Goal: Task Accomplishment & Management: Use online tool/utility

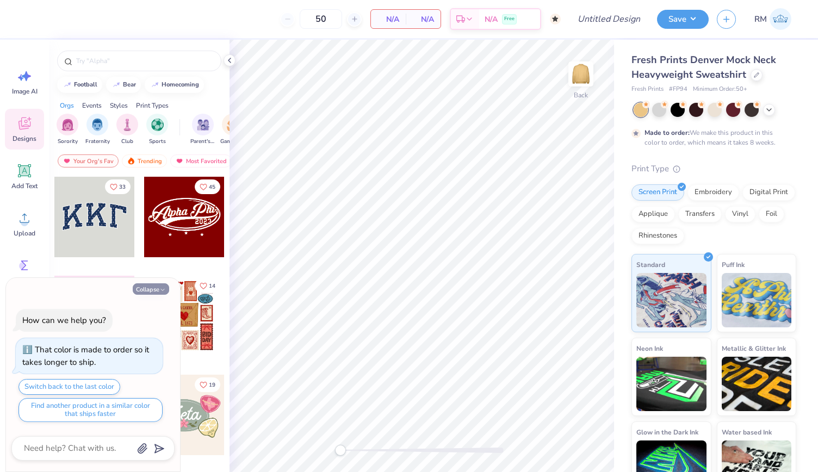
click at [158, 289] on button "Collapse" at bounding box center [151, 288] width 36 height 11
type textarea "x"
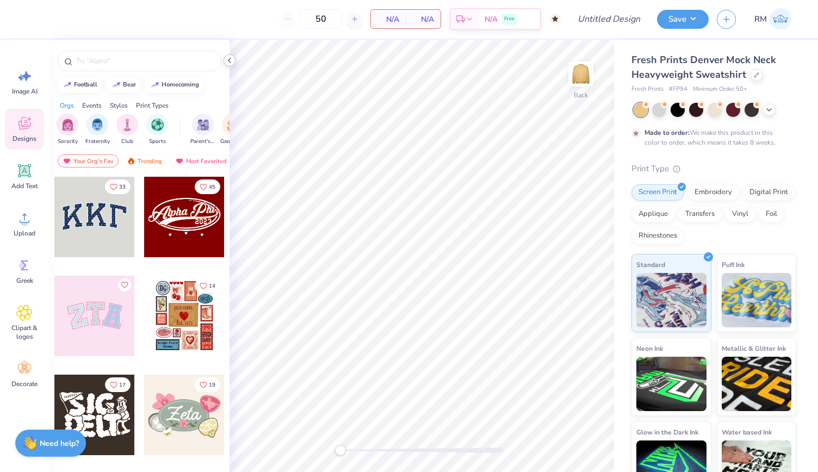
click at [229, 64] on icon at bounding box center [229, 60] width 9 height 9
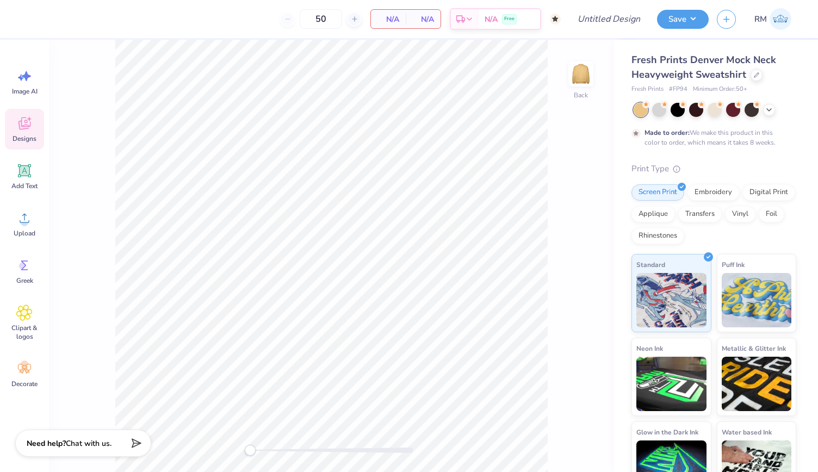
click at [27, 144] on div "Designs" at bounding box center [24, 129] width 39 height 41
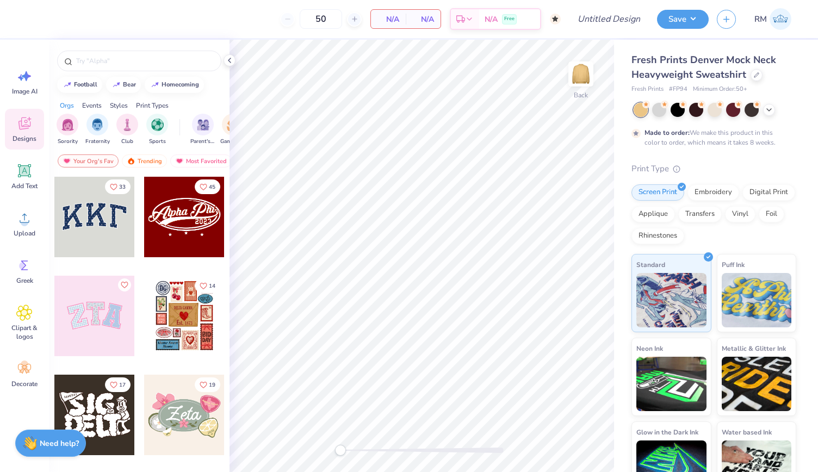
click at [99, 225] on div at bounding box center [94, 217] width 80 height 80
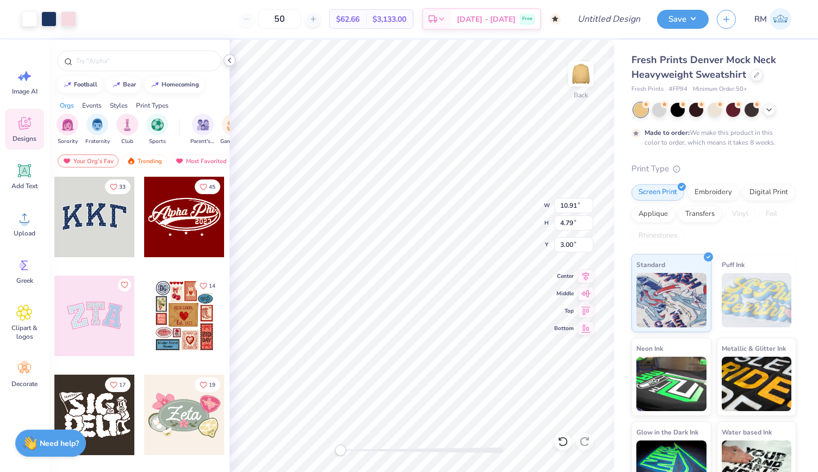
click at [228, 63] on icon at bounding box center [229, 60] width 9 height 9
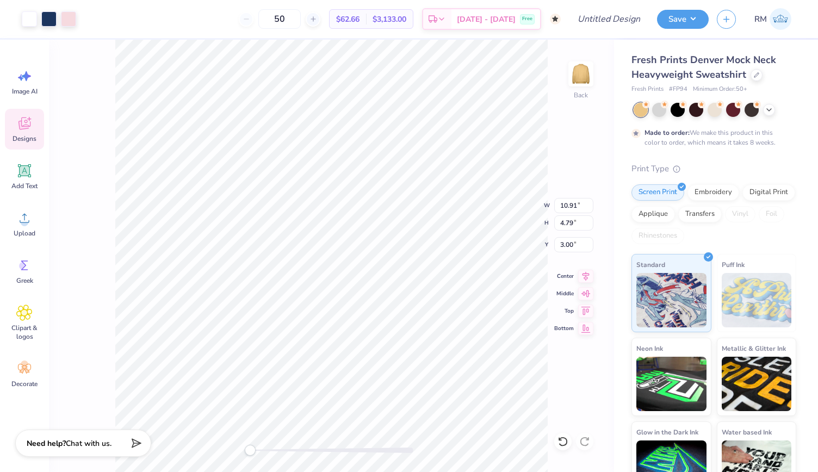
type input "8.96"
type input "3.93"
type input "3.86"
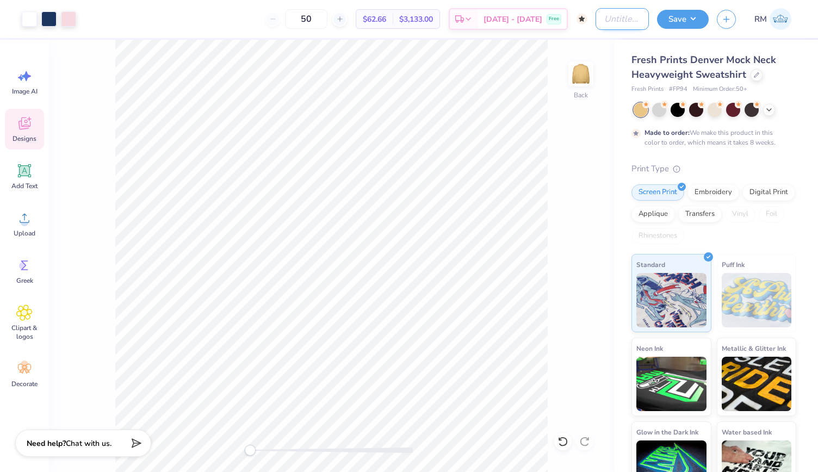
click at [596, 20] on input "Design Title" at bounding box center [622, 19] width 53 height 22
type input "DG Mock Neck Yellow"
click at [688, 23] on button "Save" at bounding box center [683, 17] width 52 height 19
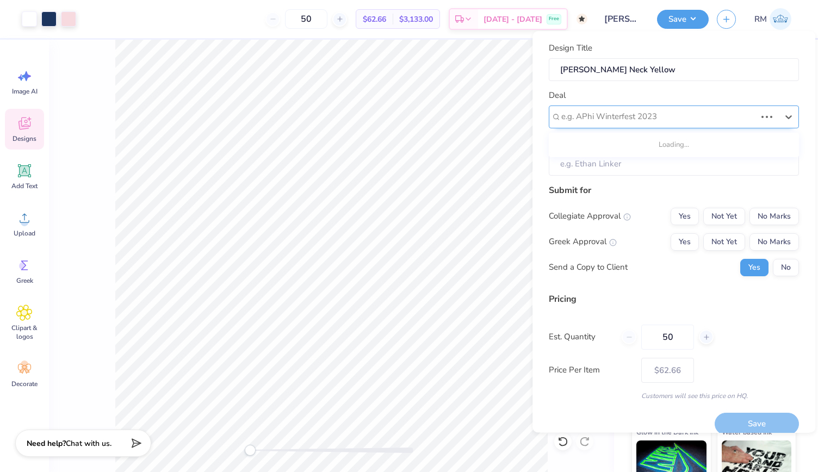
click at [656, 121] on div at bounding box center [658, 117] width 195 height 15
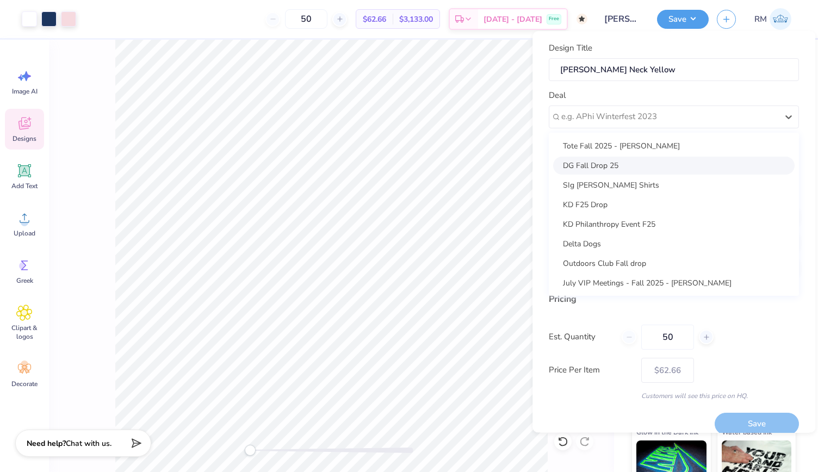
click at [643, 161] on div "DG Fall Drop 25" at bounding box center [673, 166] width 241 height 18
type input "[PERSON_NAME]"
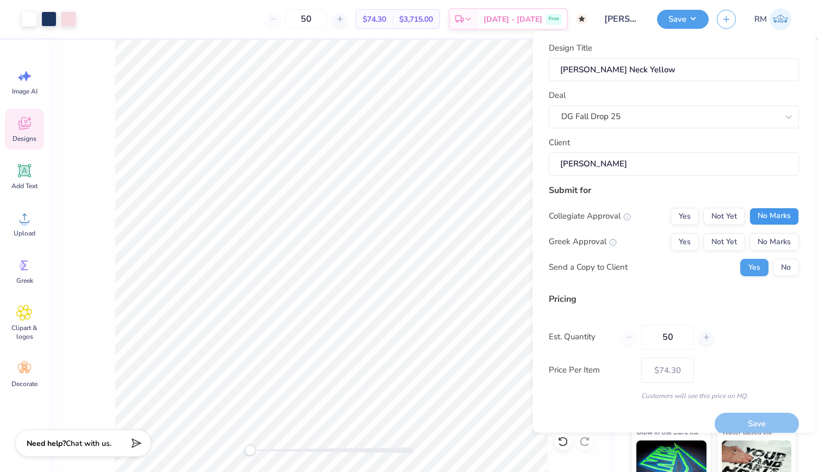
click at [755, 217] on button "No Marks" at bounding box center [773, 216] width 49 height 17
click at [673, 238] on button "Yes" at bounding box center [685, 241] width 28 height 17
click at [773, 263] on button "No" at bounding box center [786, 267] width 26 height 17
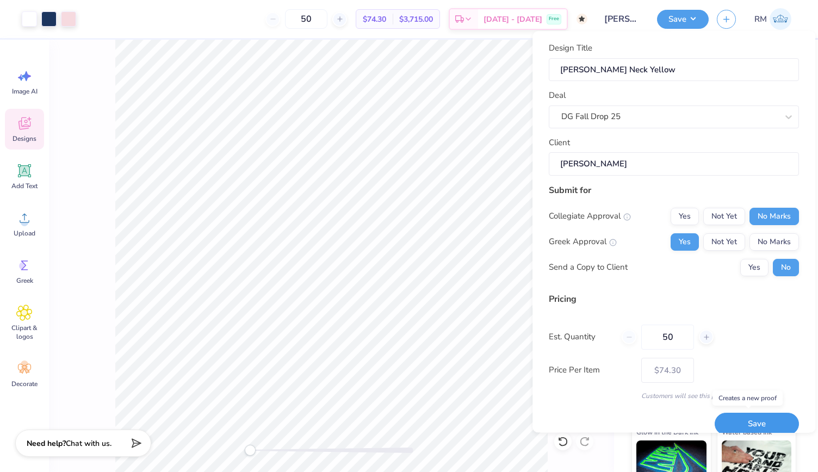
click at [739, 423] on button "Save" at bounding box center [757, 424] width 84 height 22
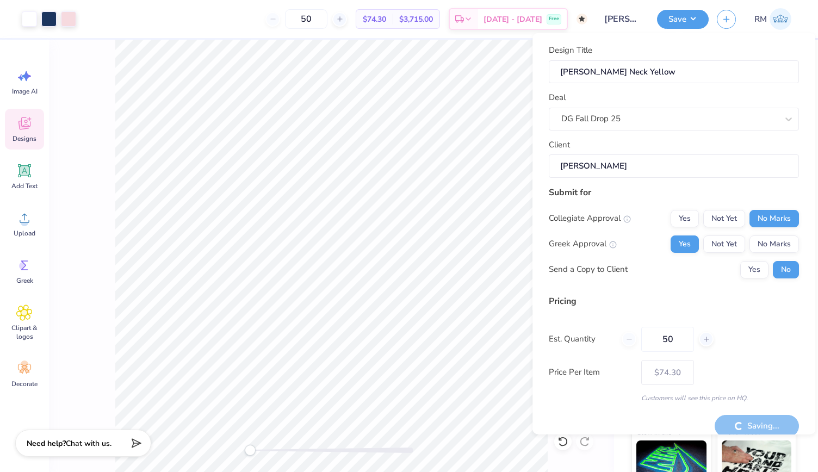
scroll to position [12, 0]
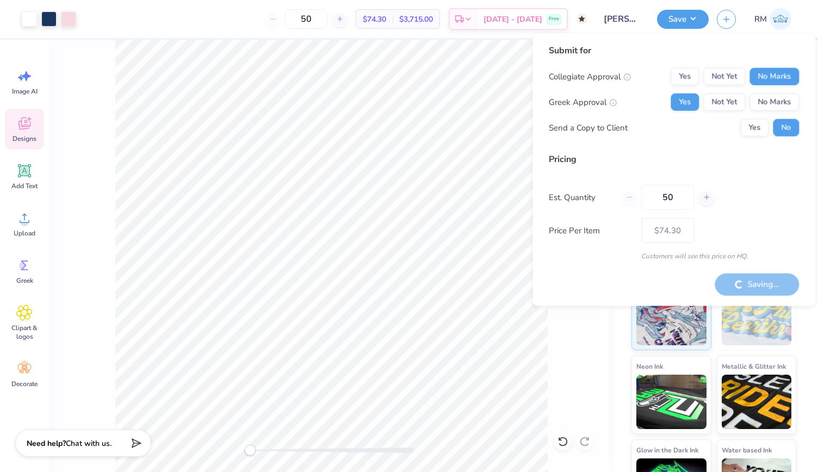
drag, startPoint x: 811, startPoint y: 171, endPoint x: 804, endPoint y: 294, distance: 123.1
click at [815, 296] on div "Submit for Collegiate Approval Yes Not Yet No Marks Greek Approval Yes Not Yet …" at bounding box center [673, 169] width 283 height 273
type input "$74.30"
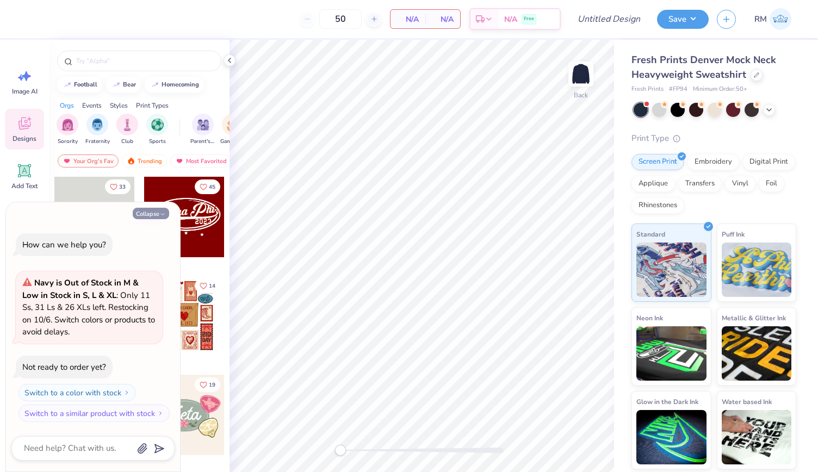
click at [145, 212] on button "Collapse" at bounding box center [151, 213] width 36 height 11
type textarea "x"
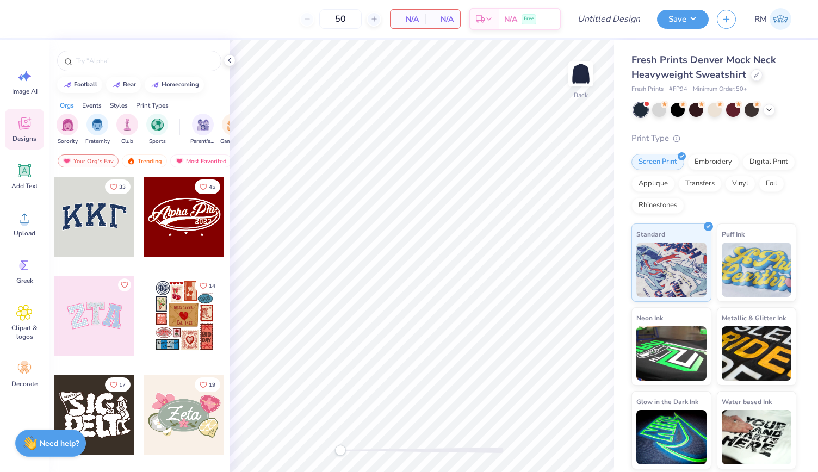
click at [102, 207] on div at bounding box center [94, 217] width 80 height 80
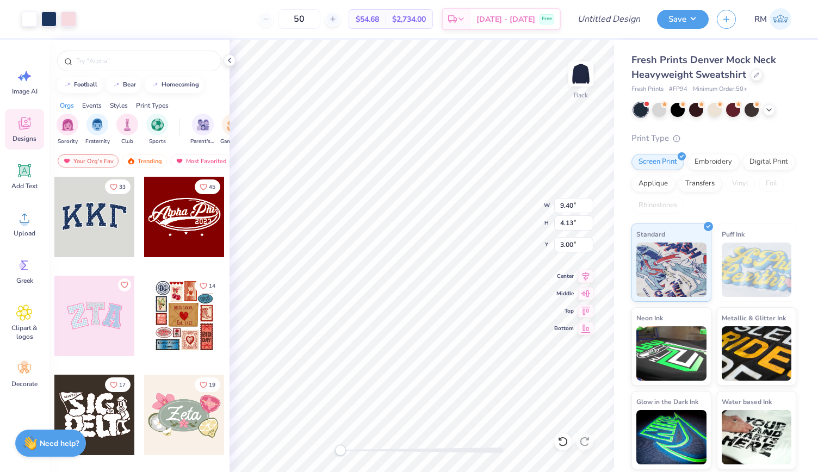
type input "9.40"
type input "4.13"
click at [228, 60] on polyline at bounding box center [229, 60] width 2 height 4
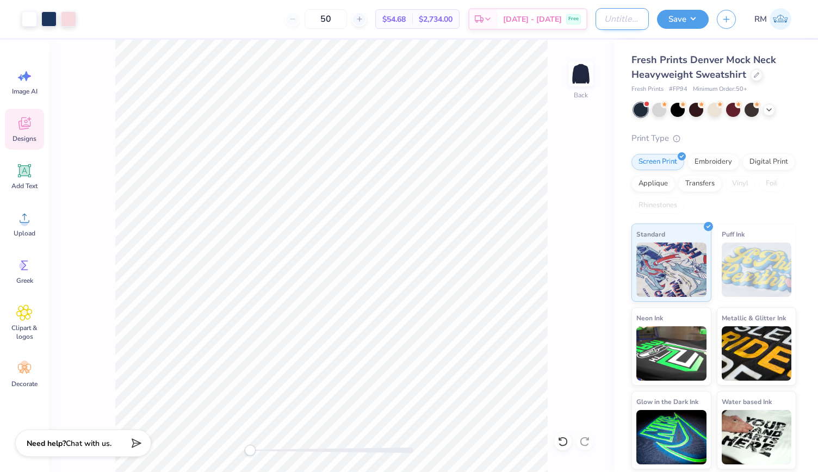
click at [586, 18] on div "Art colors 50 $54.68 Per Item $2,734.00 Total Est. Delivery Sep 25 - 28 Free De…" at bounding box center [409, 19] width 818 height 38
type input "DG Mock Neck Navy"
click at [695, 20] on button "Save" at bounding box center [683, 17] width 52 height 19
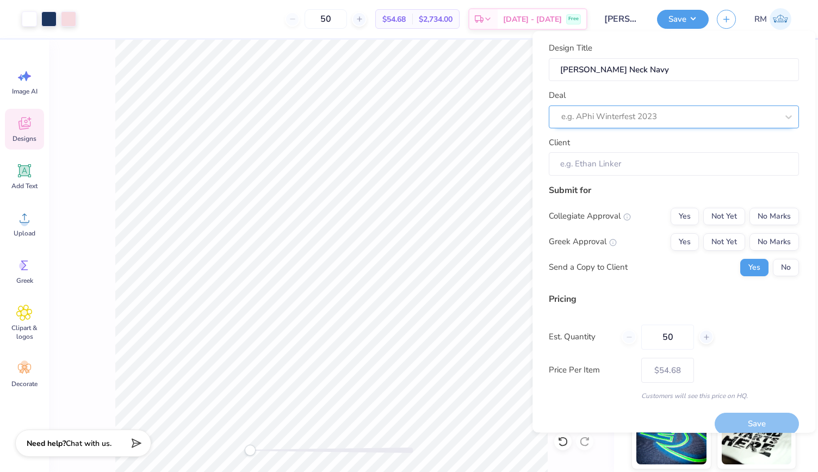
click at [667, 115] on div at bounding box center [669, 117] width 216 height 15
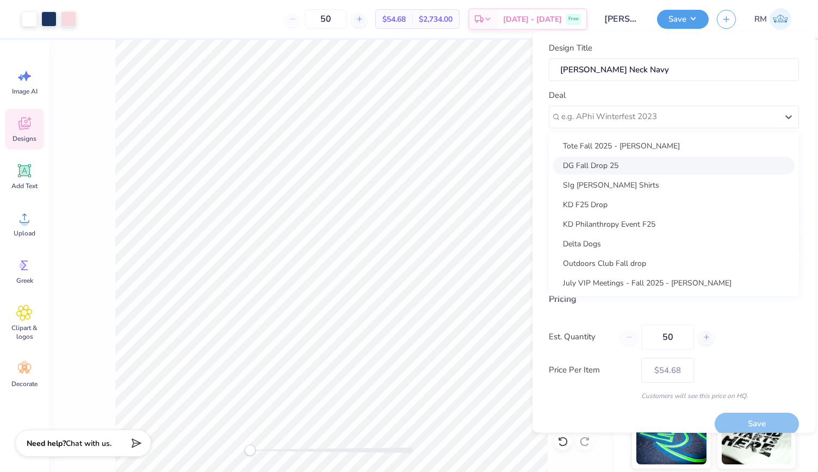
click at [655, 171] on div "DG Fall Drop 25" at bounding box center [673, 166] width 241 height 18
type input "[PERSON_NAME]"
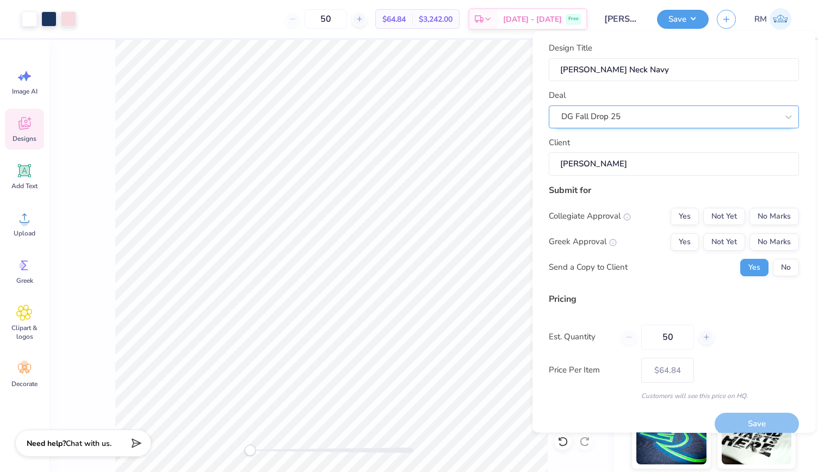
click at [677, 112] on div "DG Fall Drop 25" at bounding box center [669, 117] width 219 height 17
click at [677, 112] on div "DG Fall Drop 25" at bounding box center [669, 117] width 216 height 13
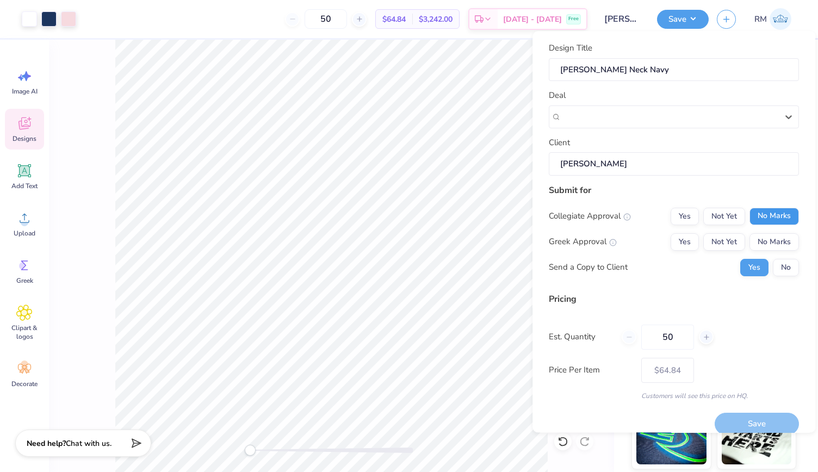
click at [752, 212] on button "No Marks" at bounding box center [773, 216] width 49 height 17
click at [684, 240] on button "Yes" at bounding box center [685, 241] width 28 height 17
click at [778, 267] on button "No" at bounding box center [786, 267] width 26 height 17
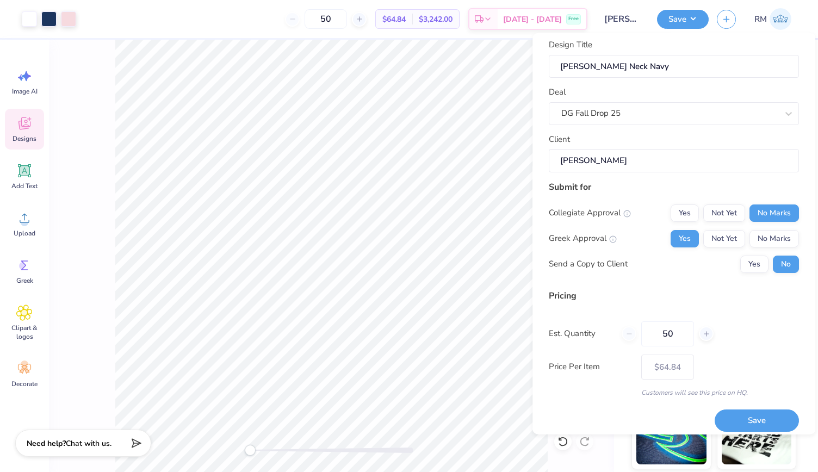
scroll to position [12, 0]
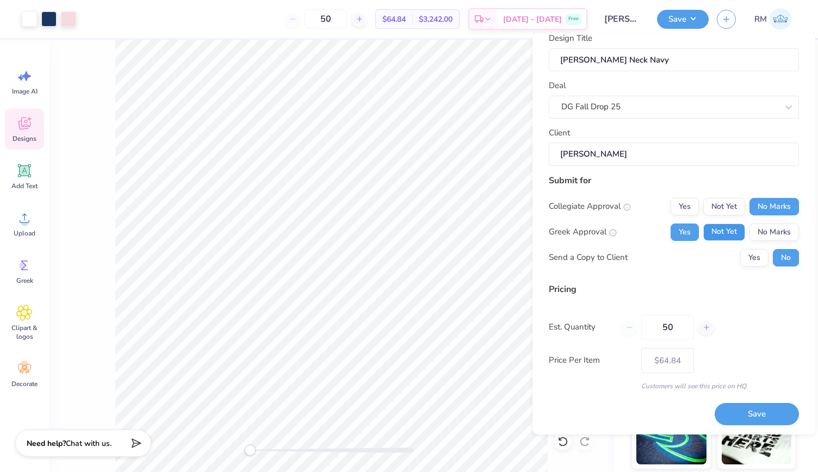
click at [731, 226] on button "Not Yet" at bounding box center [724, 231] width 42 height 17
click at [739, 413] on button "Save" at bounding box center [757, 414] width 84 height 22
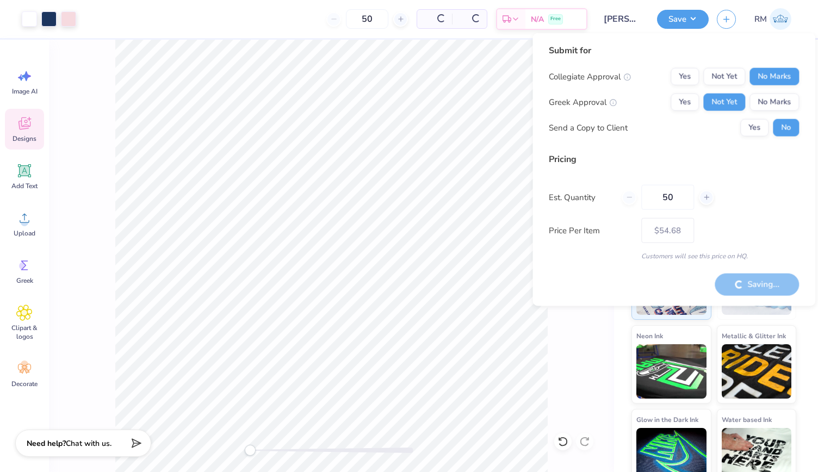
type input "– –"
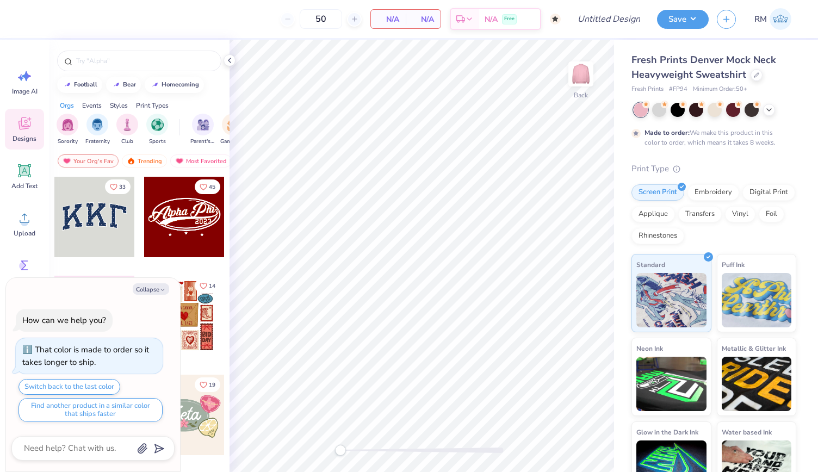
click at [95, 211] on div at bounding box center [94, 217] width 80 height 80
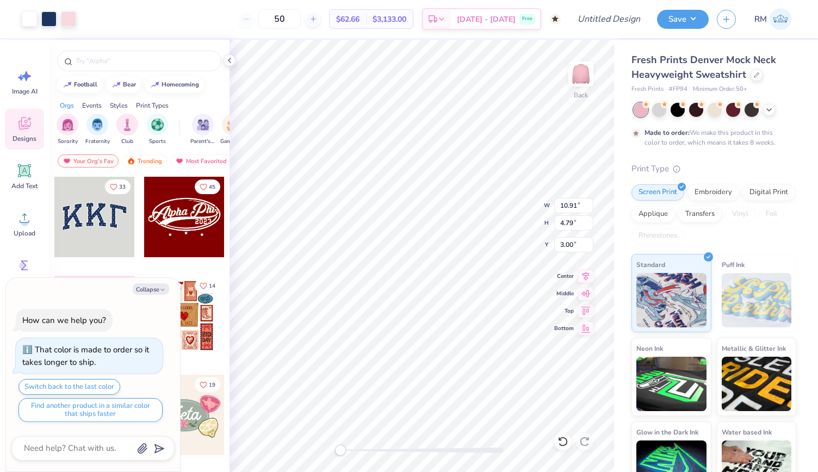
type textarea "x"
type input "9.55"
type input "4.19"
click at [226, 60] on icon at bounding box center [229, 60] width 9 height 9
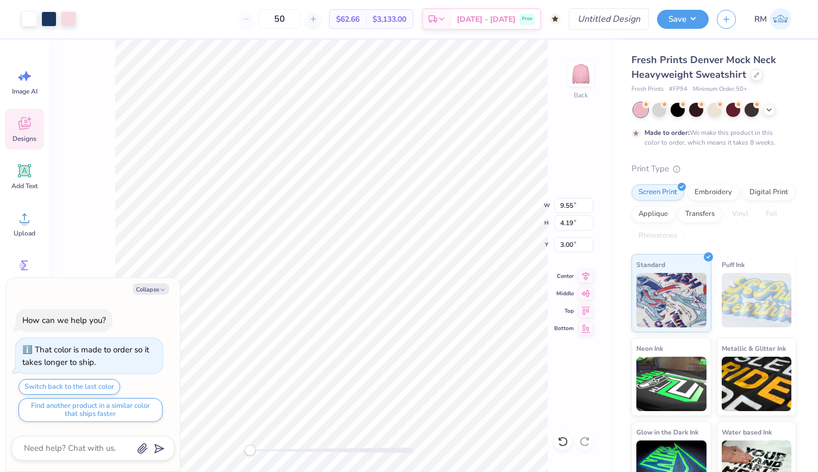
type textarea "x"
click at [624, 18] on input "Design Title" at bounding box center [622, 19] width 53 height 22
type input "D"
type textarea "x"
type input "DG"
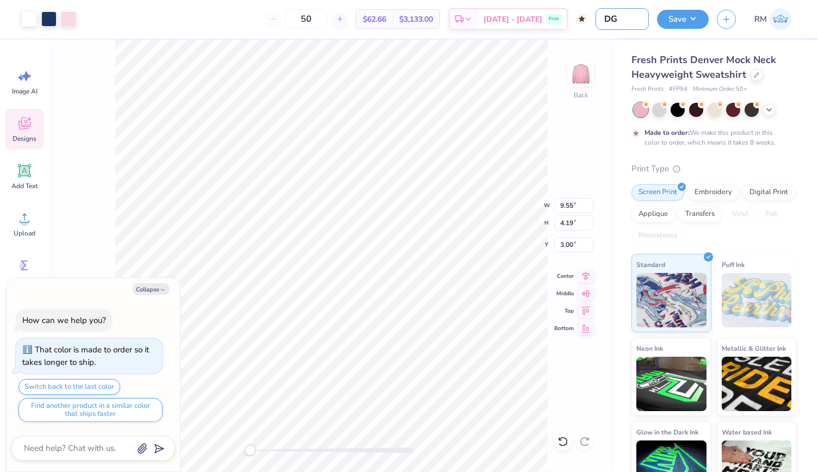
type textarea "x"
type input "DG"
type textarea "x"
type input "DG M"
type textarea "x"
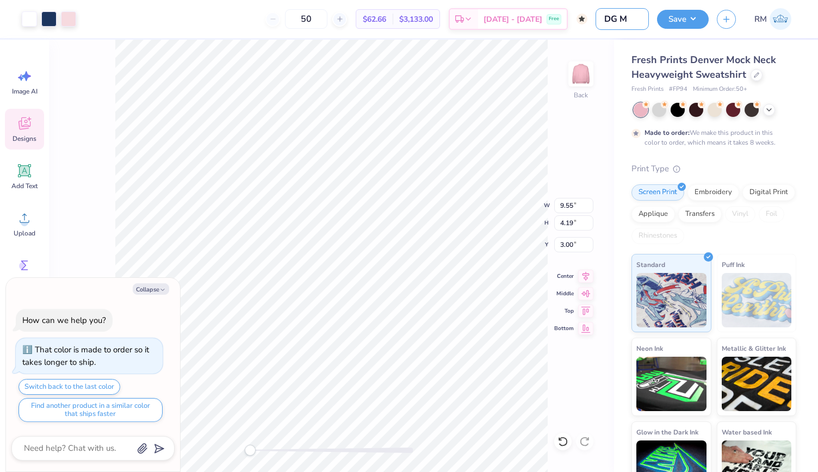
type input "DG Mo"
type textarea "x"
type input "DG Moc"
type textarea "x"
type input "[PERSON_NAME]"
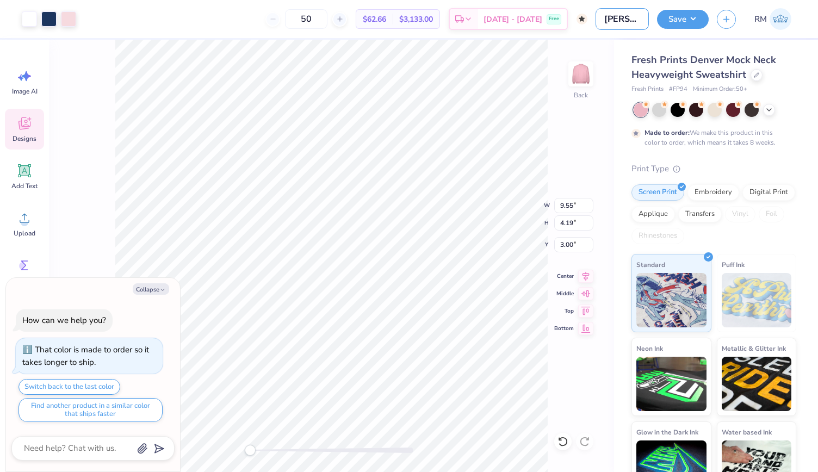
type textarea "x"
type input "[PERSON_NAME]"
type textarea "x"
type input "[PERSON_NAME] N"
type textarea "x"
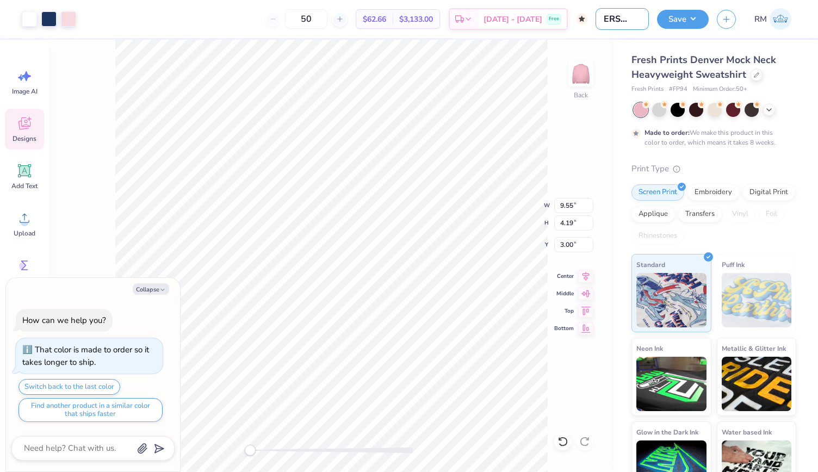
type input "[PERSON_NAME] Ne"
type textarea "x"
type input "[PERSON_NAME] Nec"
type textarea "x"
type input "[PERSON_NAME] Neck"
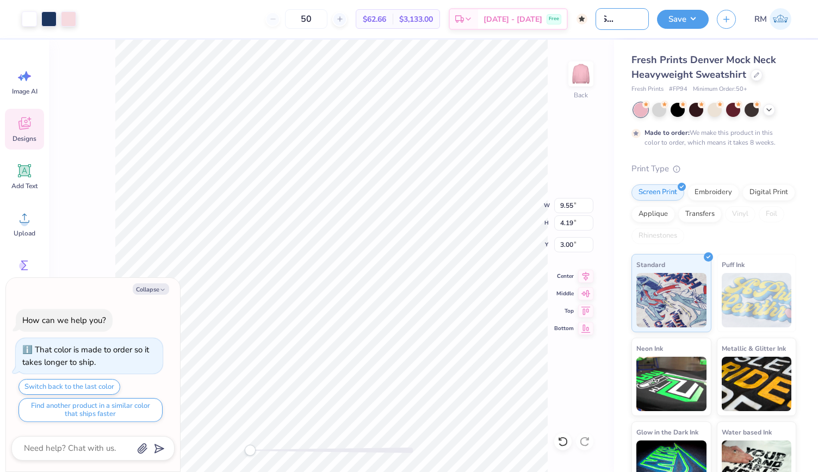
type textarea "x"
type input "[PERSON_NAME] Neck"
type textarea "x"
type input "[PERSON_NAME] Neck P"
type textarea "x"
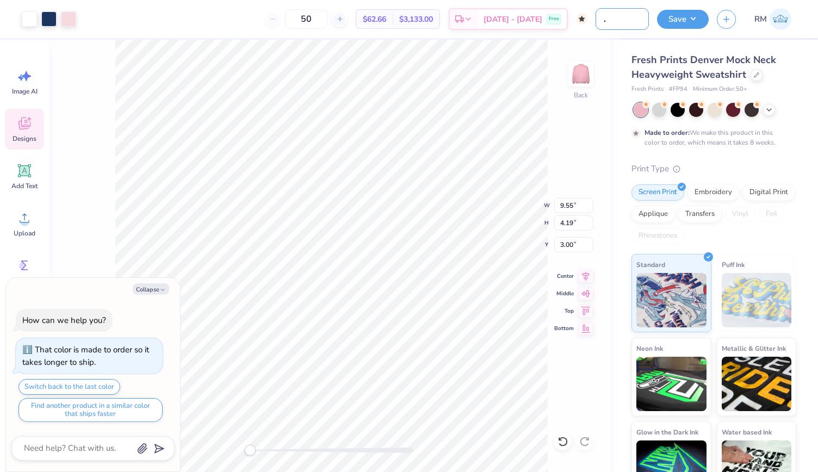
type input "[PERSON_NAME] Neck Pi"
type textarea "x"
type input "[PERSON_NAME] Neck Pin"
type textarea "x"
type input "[PERSON_NAME] Neck Pink"
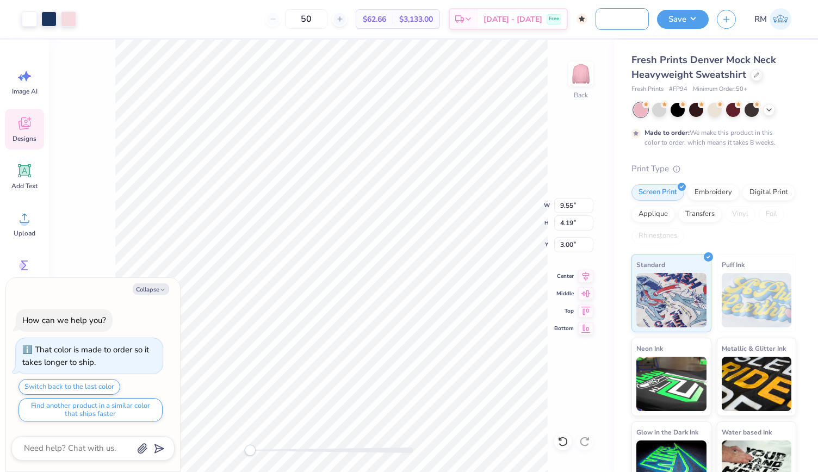
type textarea "x"
type input "[PERSON_NAME] Neck Pink"
click at [549, 121] on div "Back W 9.55 9.55 " H 4.19 4.19 " Y 3.00 3.00 " Center Middle Top Bottom" at bounding box center [331, 256] width 565 height 432
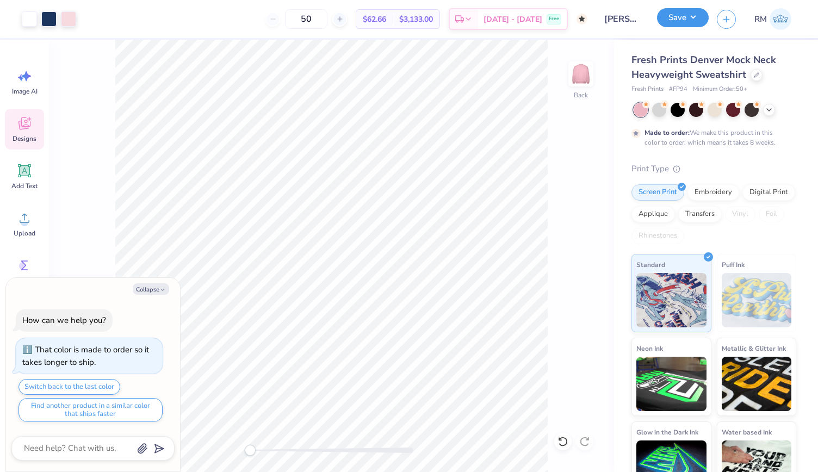
click at [678, 23] on button "Save" at bounding box center [683, 17] width 52 height 19
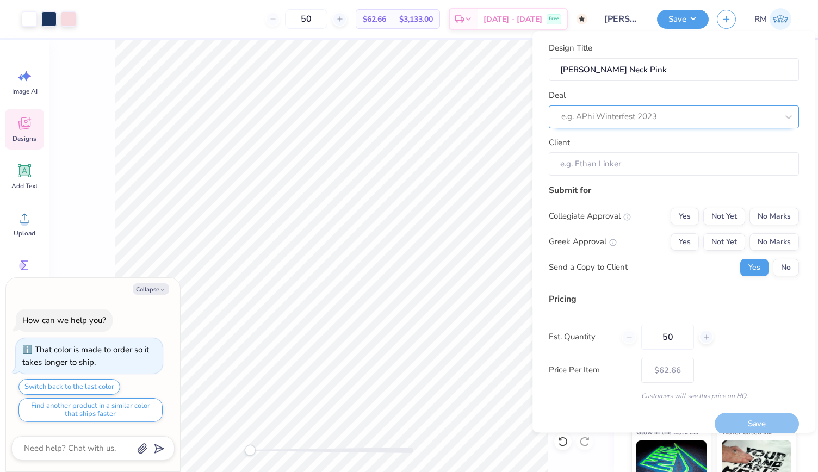
click at [657, 120] on div at bounding box center [669, 117] width 216 height 15
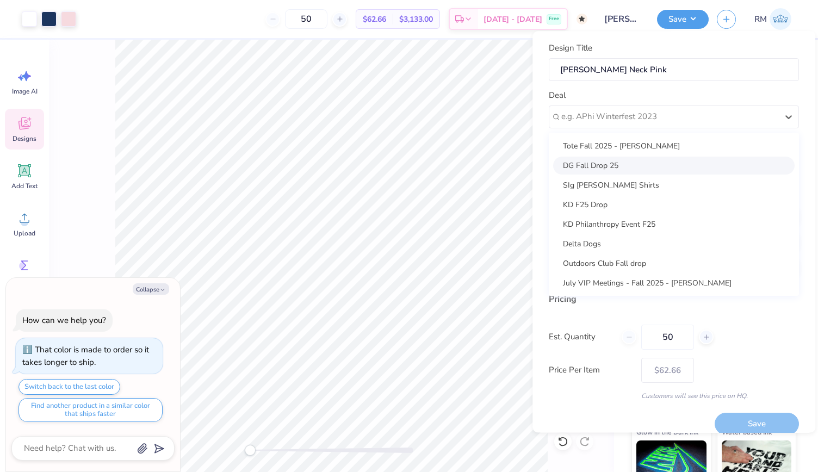
click at [654, 157] on div "DG Fall Drop 25" at bounding box center [673, 166] width 241 height 18
type textarea "x"
type input "[PERSON_NAME]"
type input "– –"
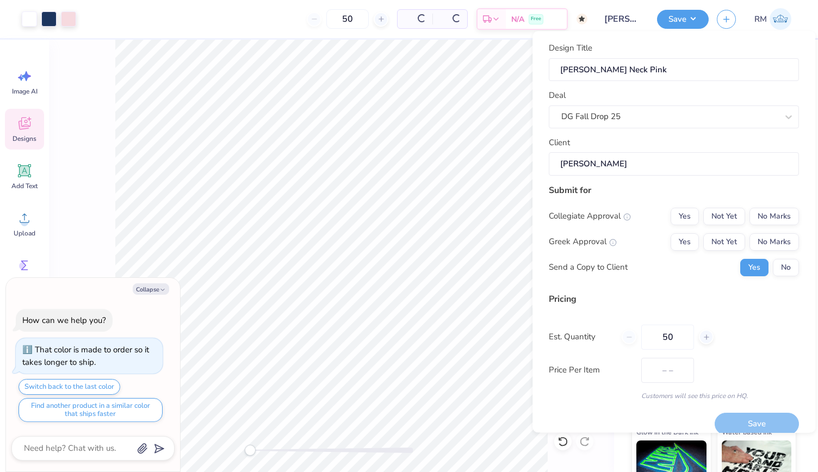
type textarea "x"
type input "$74.30"
click at [759, 208] on button "No Marks" at bounding box center [773, 216] width 49 height 17
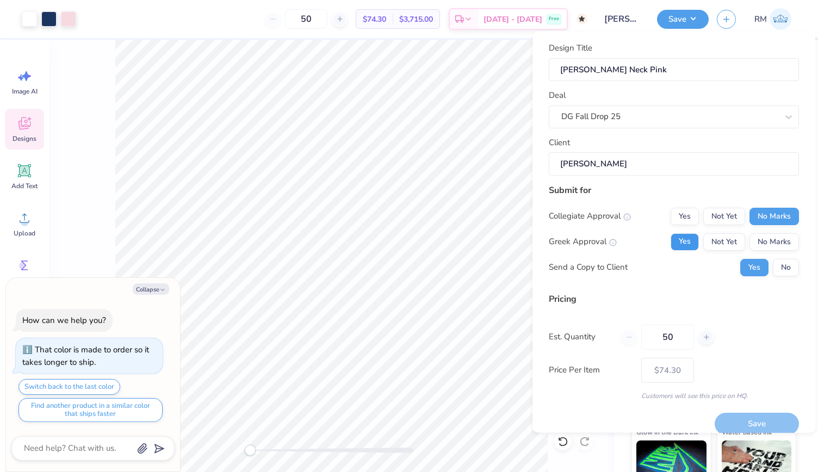
click at [671, 247] on button "Yes" at bounding box center [685, 241] width 28 height 17
type textarea "x"
type input "– –"
type textarea "x"
type input "$74.30"
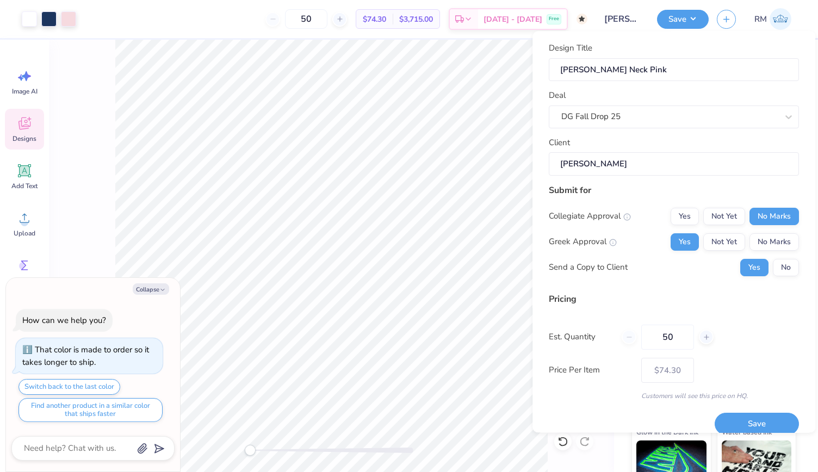
click at [779, 280] on div "Submit for Collegiate Approval Yes Not Yet No Marks Greek Approval Yes Not Yet …" at bounding box center [674, 234] width 250 height 101
click at [782, 271] on button "No" at bounding box center [786, 267] width 26 height 17
click at [728, 242] on button "Not Yet" at bounding box center [724, 241] width 42 height 17
click at [763, 419] on button "Save" at bounding box center [757, 424] width 84 height 22
type textarea "x"
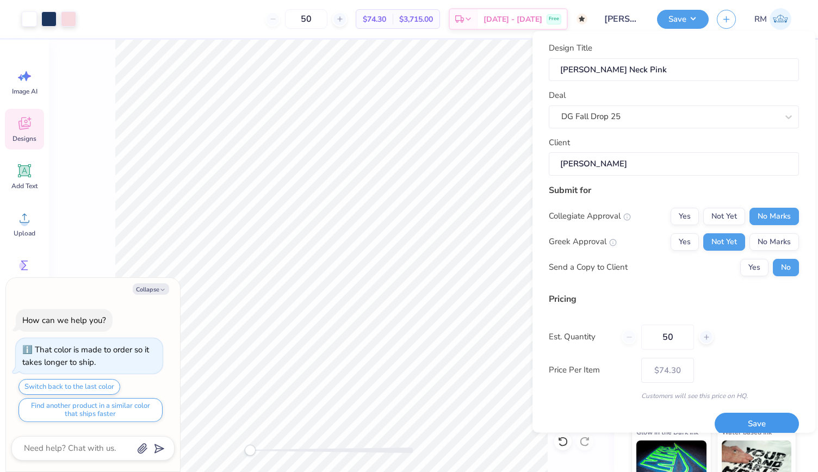
type input "– –"
type textarea "x"
type input "$74.30"
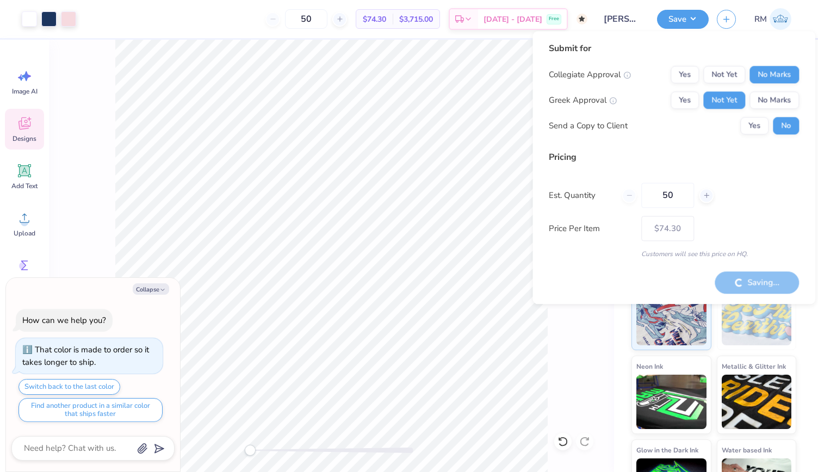
type textarea "x"
type input "– –"
type textarea "x"
type input "$62.66"
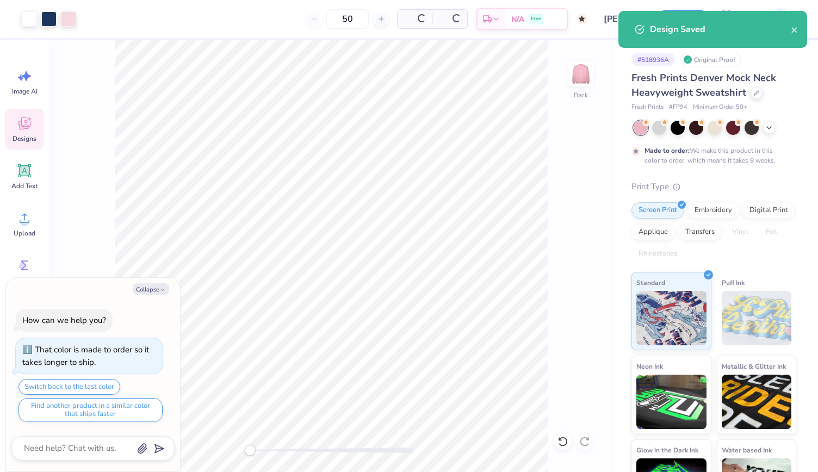
type textarea "x"
type input "– –"
type textarea "x"
type input "$74.30"
